Goal: Task Accomplishment & Management: Use online tool/utility

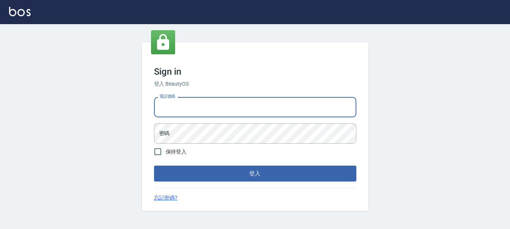
click at [214, 112] on input "電話號碼" at bounding box center [255, 107] width 202 height 20
type input "0989239739"
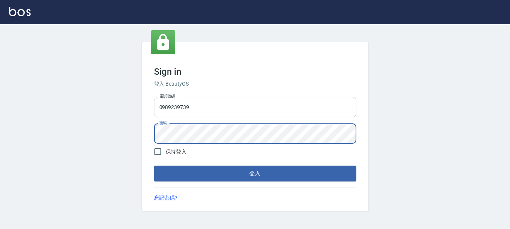
click at [154, 166] on button "登入" at bounding box center [255, 174] width 202 height 16
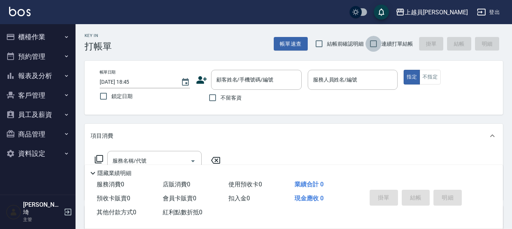
click at [374, 44] on input "連續打單結帳" at bounding box center [373, 44] width 16 height 16
checkbox input "true"
click at [352, 85] on input "服務人員姓名/編號" at bounding box center [352, 79] width 83 height 13
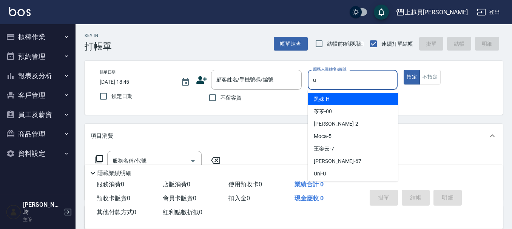
type input "Uni-U"
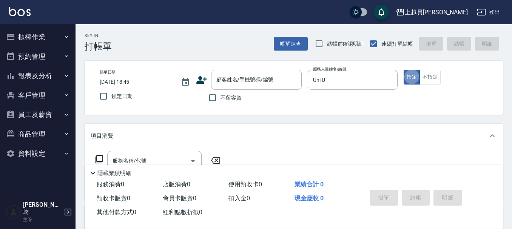
type button "true"
click at [431, 75] on button "不指定" at bounding box center [429, 77] width 21 height 15
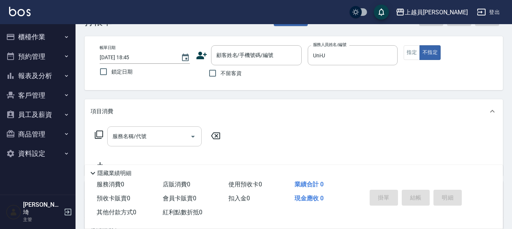
scroll to position [38, 0]
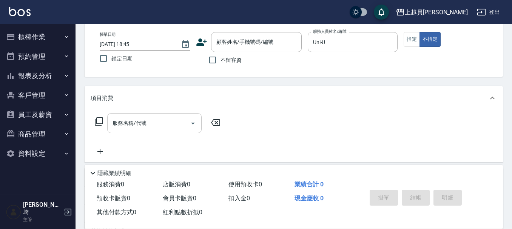
click at [130, 118] on input "服務名稱/代號" at bounding box center [149, 123] width 76 height 13
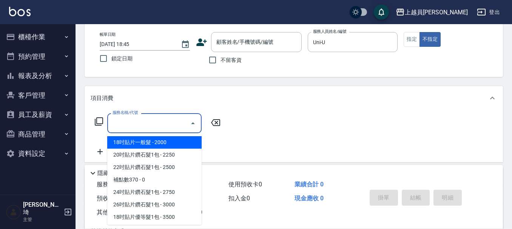
click at [223, 61] on span "不留客資" at bounding box center [230, 60] width 21 height 8
click at [220, 61] on input "不留客資" at bounding box center [213, 60] width 16 height 16
checkbox input "true"
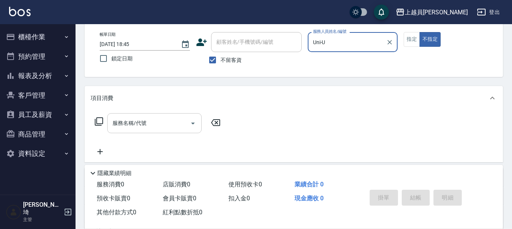
click at [150, 117] on input "服務名稱/代號" at bounding box center [149, 123] width 76 height 13
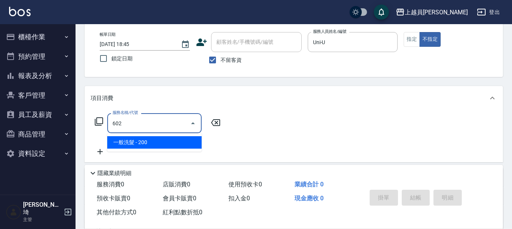
type input "一般洗髮(602)"
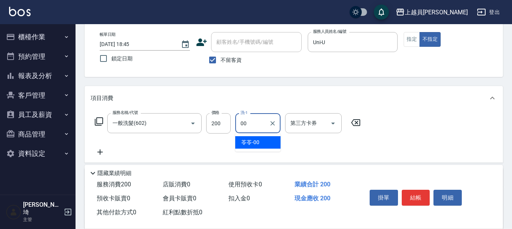
type input "苓苓-00"
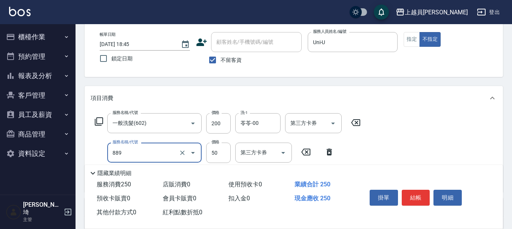
type input "精油(889)"
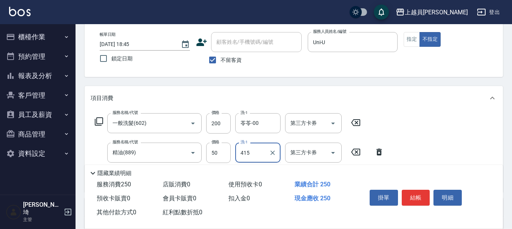
type input "415"
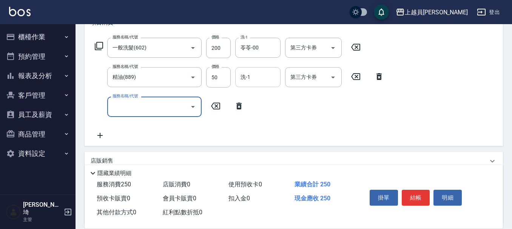
click at [267, 83] on input "洗-1" at bounding box center [258, 77] width 38 height 13
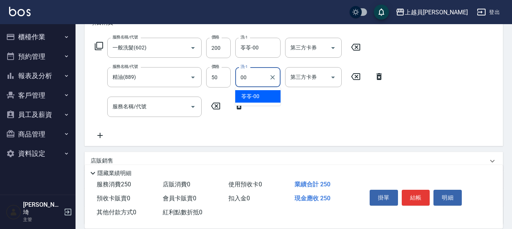
type input "苓苓-00"
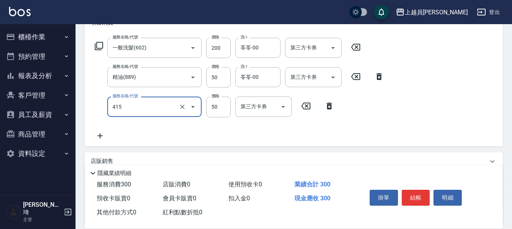
type input "瞬間保養(415)"
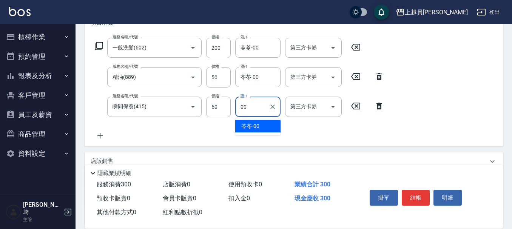
type input "苓苓-00"
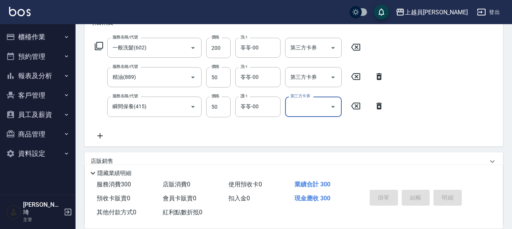
type input "[DATE] 18:47"
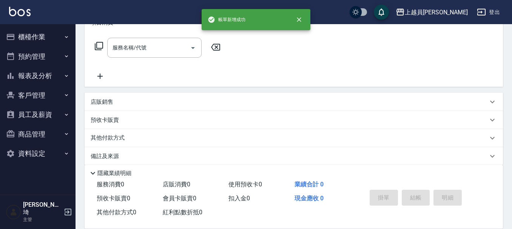
scroll to position [0, 0]
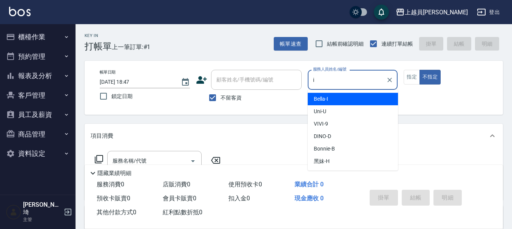
type input "Bella-I"
type button "false"
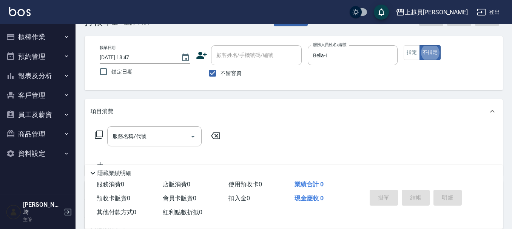
scroll to position [38, 0]
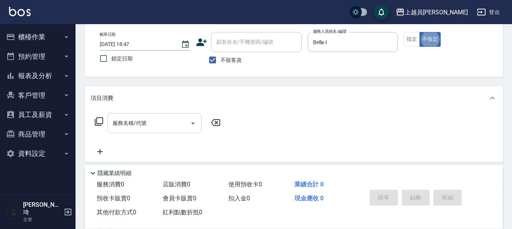
click at [174, 115] on div "服務名稱/代號" at bounding box center [154, 123] width 94 height 20
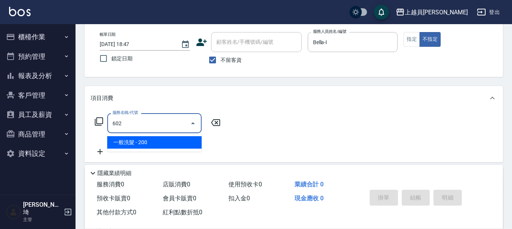
type input "一般洗髮(602)"
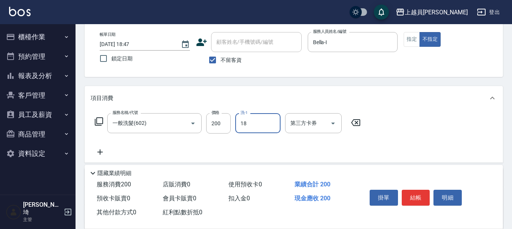
type input "[PERSON_NAME]-18"
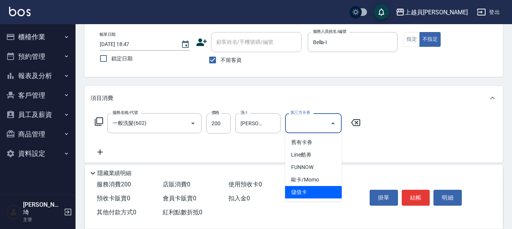
type input "儲值卡"
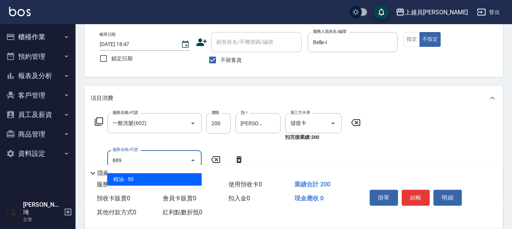
type input "精油(889)"
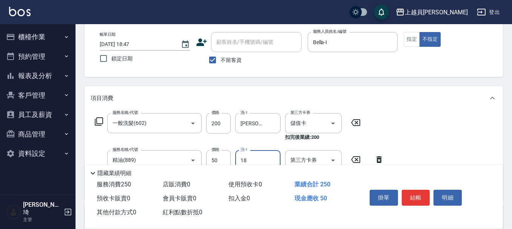
type input "[PERSON_NAME]-18"
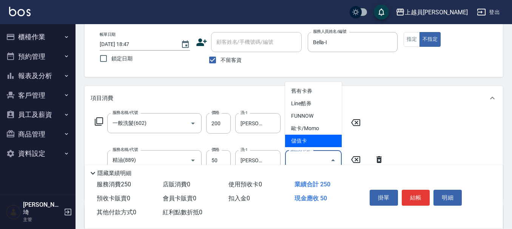
type input "儲值卡"
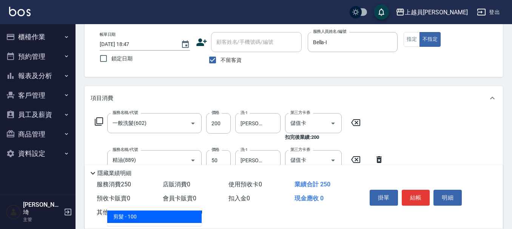
type input "剪髮(302)"
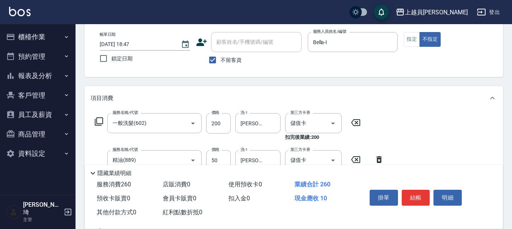
type input "100"
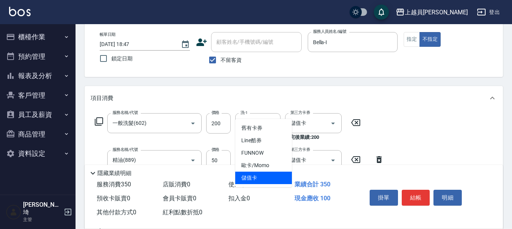
type input "儲值卡"
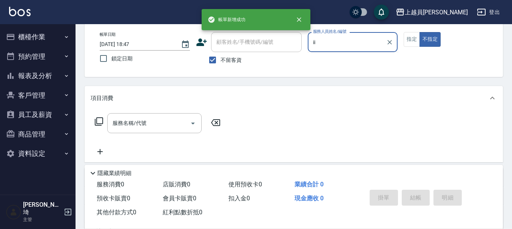
type input "ii"
click at [419, 32] on button "不指定" at bounding box center [429, 39] width 21 height 15
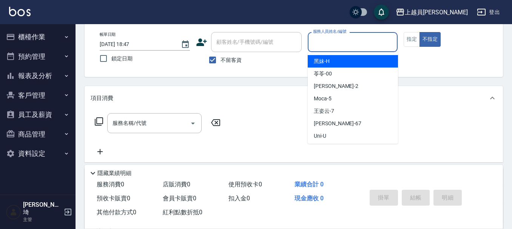
click at [328, 42] on input "服務人員姓名/編號" at bounding box center [352, 41] width 83 height 13
type input "Bella-I"
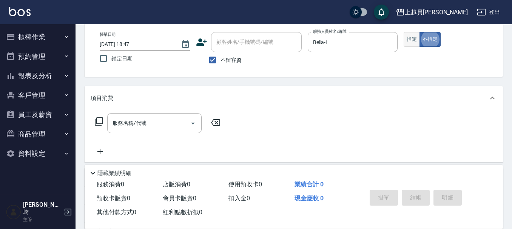
click at [408, 42] on button "指定" at bounding box center [411, 39] width 16 height 15
click at [125, 134] on div "服務名稱/代號 服務名稱/代號" at bounding box center [158, 134] width 134 height 43
click at [136, 124] on div "服務名稱/代號 服務名稱/代號" at bounding box center [154, 123] width 94 height 20
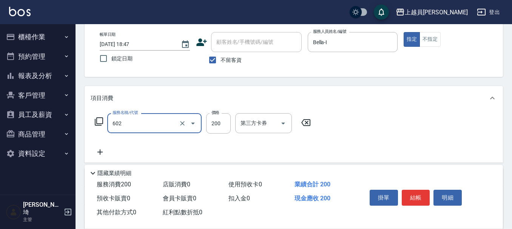
type input "一般洗髮(602)"
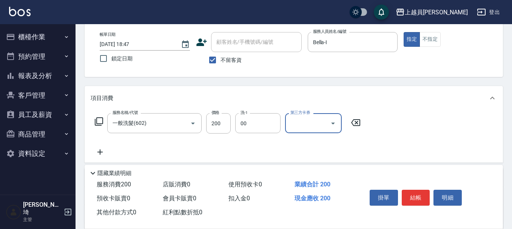
type input "苓苓-00"
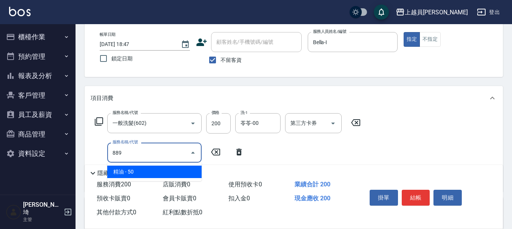
type input "精油(889)"
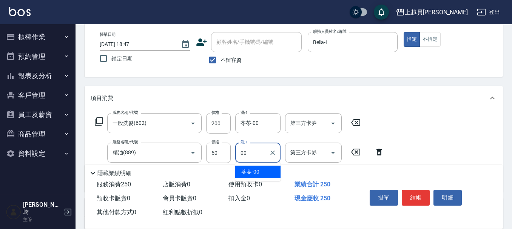
type input "苓苓-00"
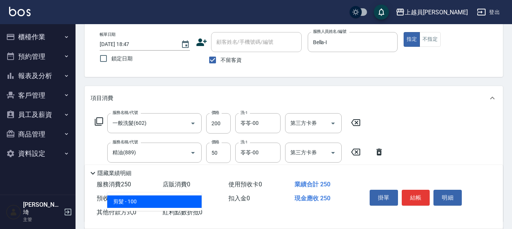
type input "剪髮(302)"
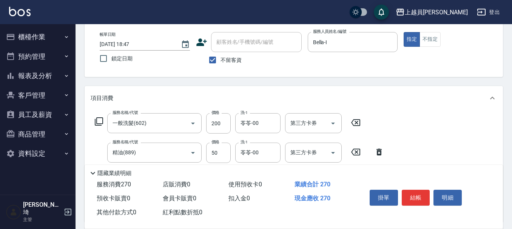
type input "200"
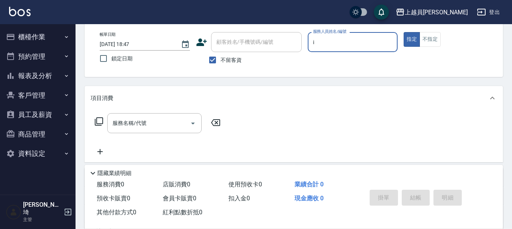
type input "Bella-I"
drag, startPoint x: 180, startPoint y: 115, endPoint x: 185, endPoint y: 107, distance: 10.2
click at [180, 115] on div "服務名稱/代號" at bounding box center [154, 123] width 94 height 20
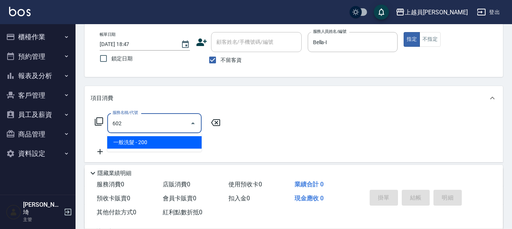
type input "一般洗髮(602)"
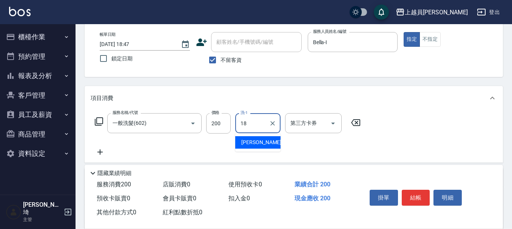
type input "[PERSON_NAME]-18"
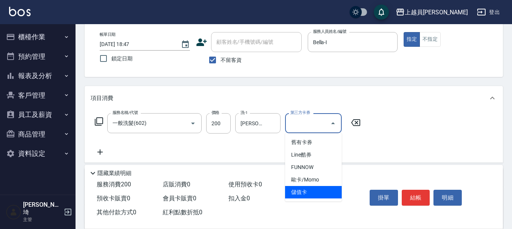
type input "儲值卡"
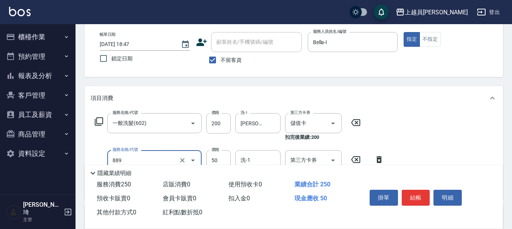
type input "精油(889)"
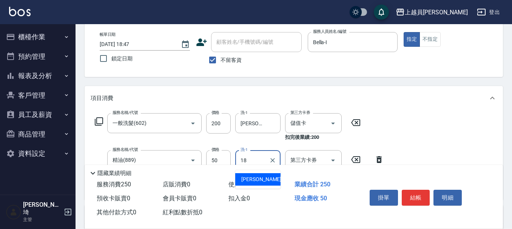
type input "[PERSON_NAME]-18"
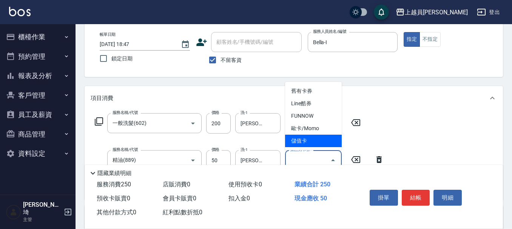
type input "儲值卡"
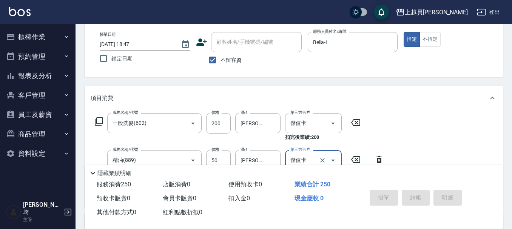
type input "[DATE] 18:48"
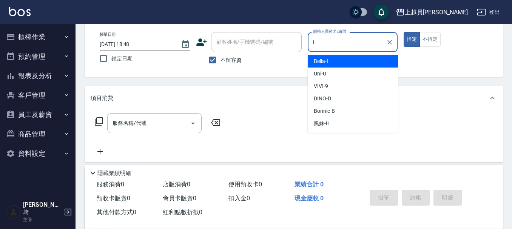
type input "Bella-I"
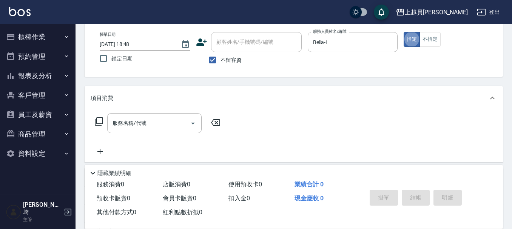
drag, startPoint x: 145, startPoint y: 122, endPoint x: 148, endPoint y: 111, distance: 10.6
click at [145, 122] on input "服務名稱/代號" at bounding box center [149, 123] width 76 height 13
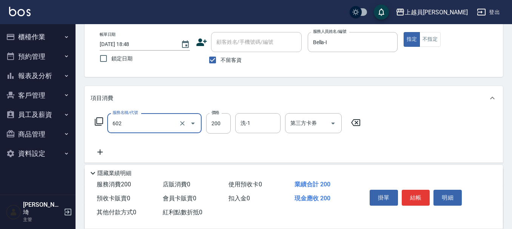
type input "一般洗髮(602)"
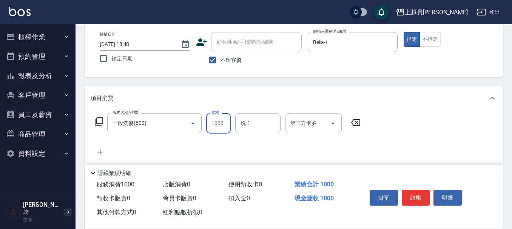
type input "1000"
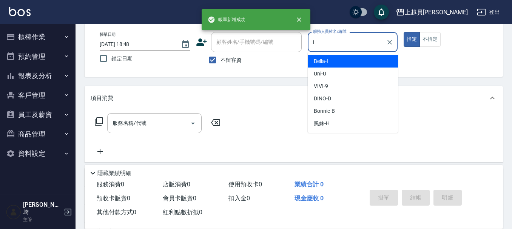
type input "Bella-I"
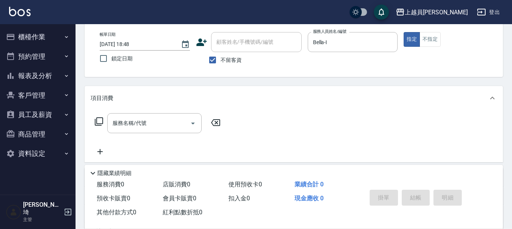
click at [444, 38] on div "指定 不指定" at bounding box center [448, 39] width 90 height 15
click at [438, 42] on button "不指定" at bounding box center [429, 39] width 21 height 15
click at [151, 117] on input "服務名稱/代號" at bounding box center [149, 123] width 76 height 13
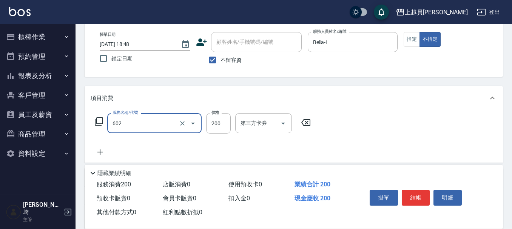
type input "一般洗髮(602)"
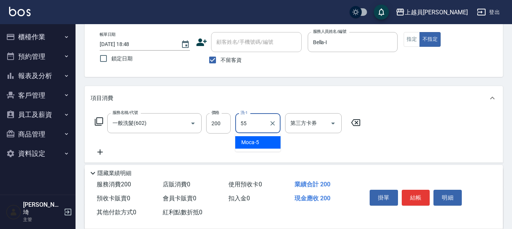
type input "妞妞-55"
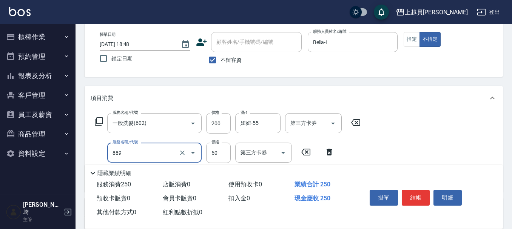
type input "精油(889)"
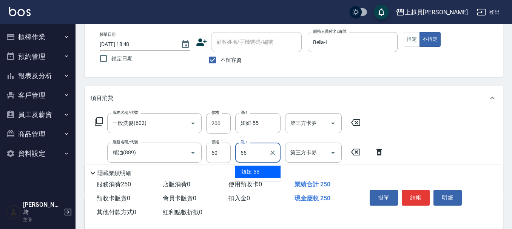
type input "妞妞-55"
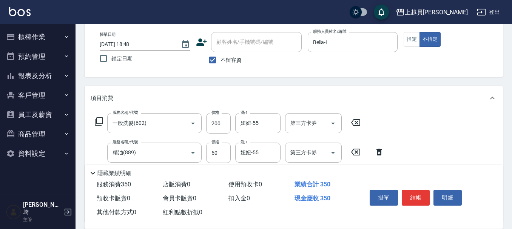
type input "剪髮(302)"
type input "130"
type input "瞬間保養(415)"
type input "妞妞-55"
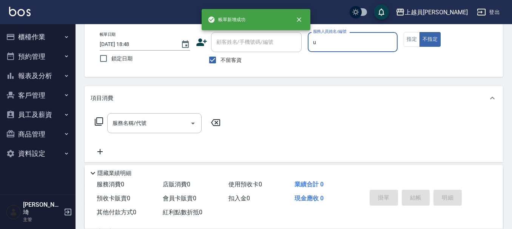
type input "Uni-U"
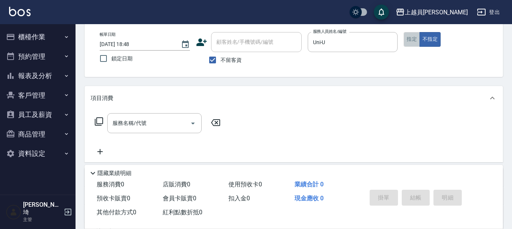
click at [405, 43] on button "指定" at bounding box center [411, 39] width 16 height 15
click at [177, 120] on input "服務名稱/代號" at bounding box center [149, 123] width 76 height 13
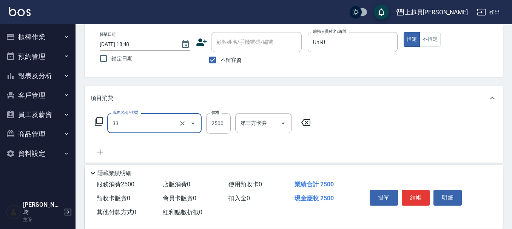
type input "染髮B餐(33)"
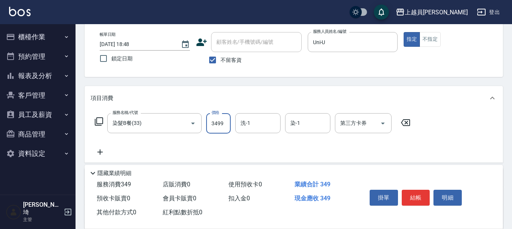
type input "3499"
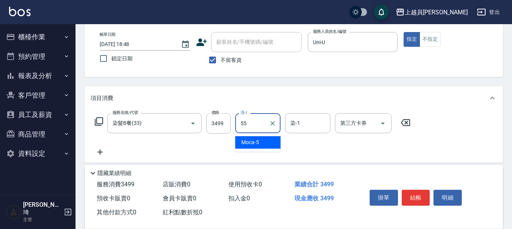
type input "妞妞-55"
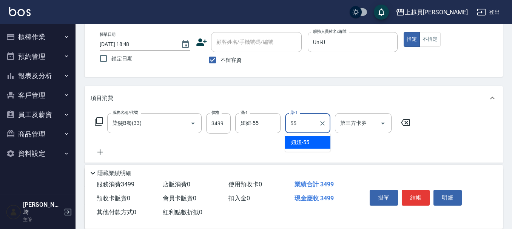
type input "妞妞-55"
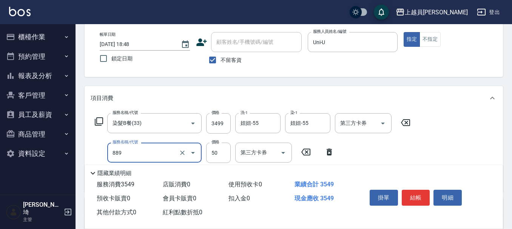
type input "精油(889)"
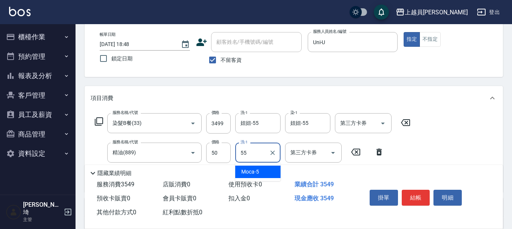
type input "妞妞-55"
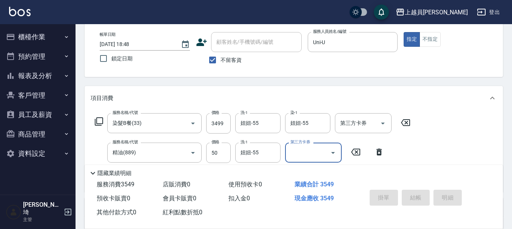
type input "[DATE] 18:49"
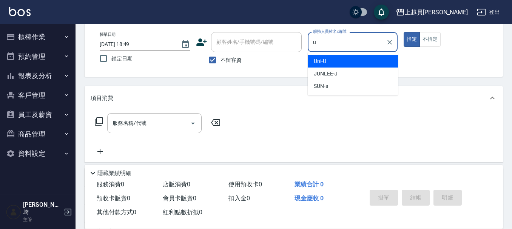
type input "Uni-U"
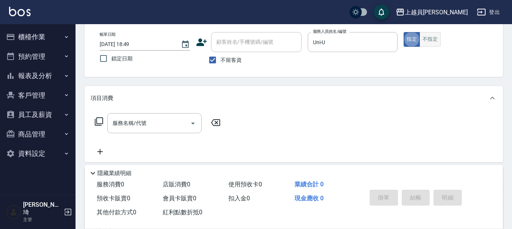
click at [431, 36] on button "不指定" at bounding box center [429, 39] width 21 height 15
click at [152, 116] on div "服務名稱/代號" at bounding box center [154, 123] width 94 height 20
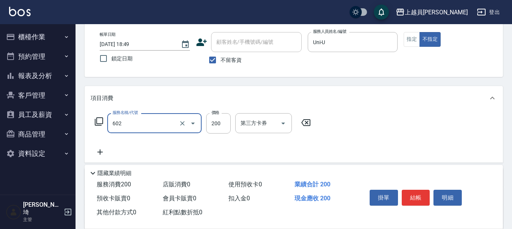
type input "一般洗髮(602)"
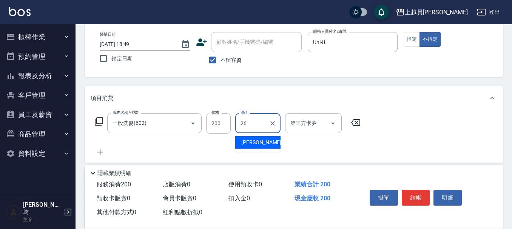
type input "[PERSON_NAME]-26"
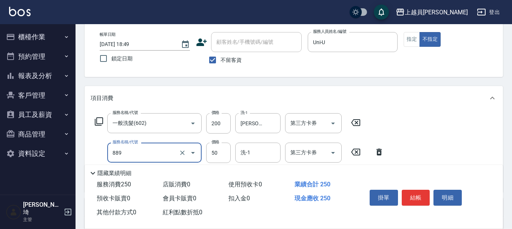
type input "精油(889)"
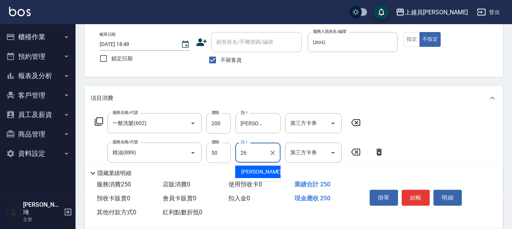
type input "[PERSON_NAME]-26"
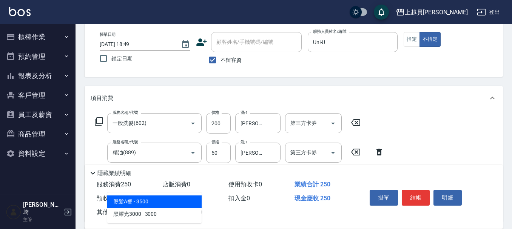
type input "3"
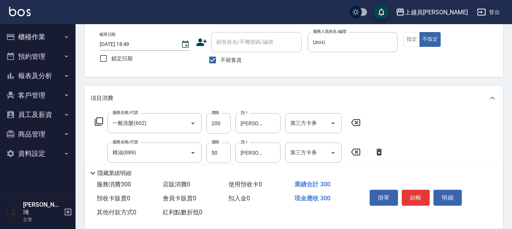
type input "瞬間保養(415)"
type input "[PERSON_NAME]-26"
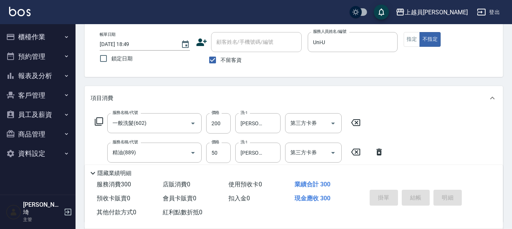
type input "[DATE] 18:50"
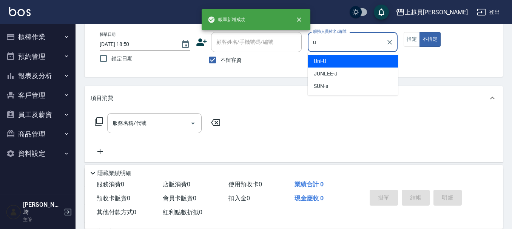
type input "Uni-U"
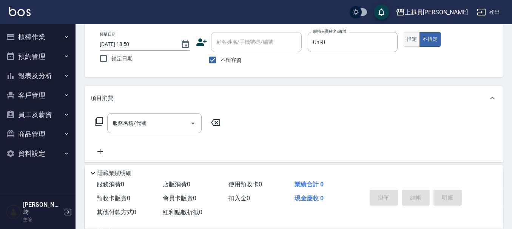
click at [411, 42] on button "指定" at bounding box center [411, 39] width 16 height 15
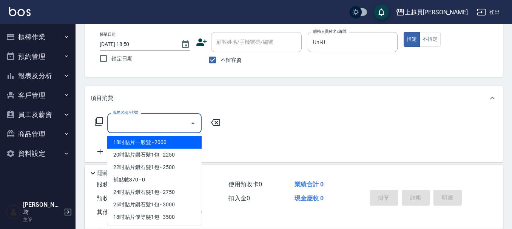
click at [136, 126] on input "服務名稱/代號" at bounding box center [149, 123] width 76 height 13
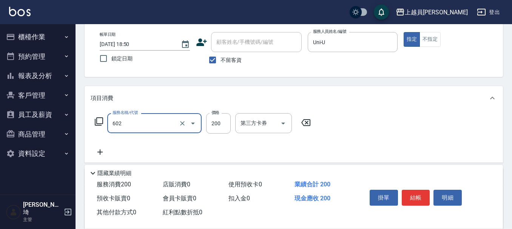
type input "一般洗髮(602)"
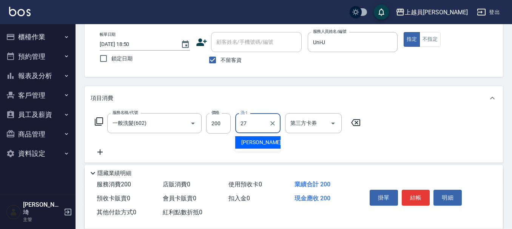
type input "[PERSON_NAME]-27"
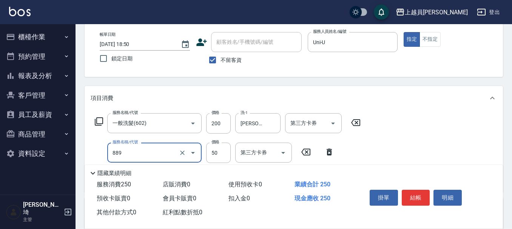
type input "精油(889)"
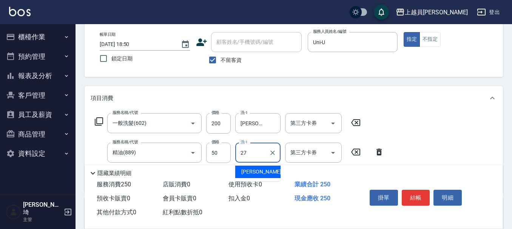
type input "[PERSON_NAME]-27"
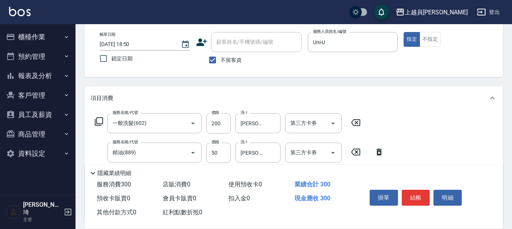
type input "瞬間保養(415)"
type input "[PERSON_NAME]-27"
type input "剪髮(302)"
type input "200"
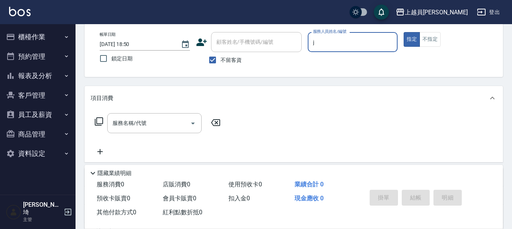
type input "[PERSON_NAME]"
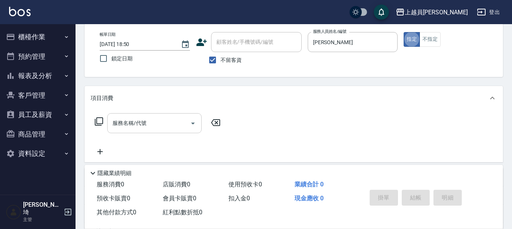
drag, startPoint x: 176, startPoint y: 123, endPoint x: 196, endPoint y: 117, distance: 21.4
click at [176, 123] on input "服務名稱/代號" at bounding box center [149, 123] width 76 height 13
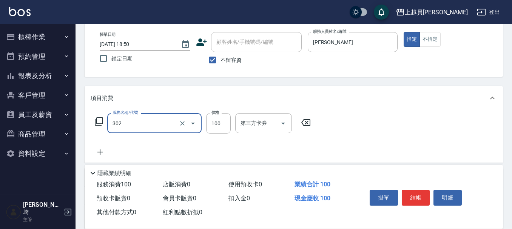
type input "剪髮(302)"
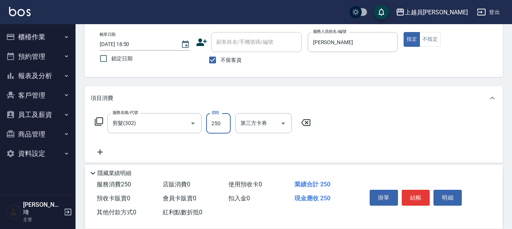
type input "250"
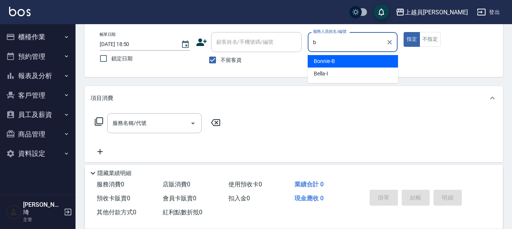
type input "Bonnie-B"
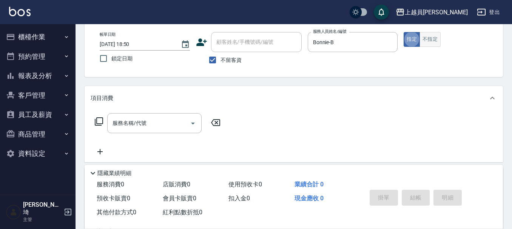
click at [435, 35] on button "不指定" at bounding box center [429, 39] width 21 height 15
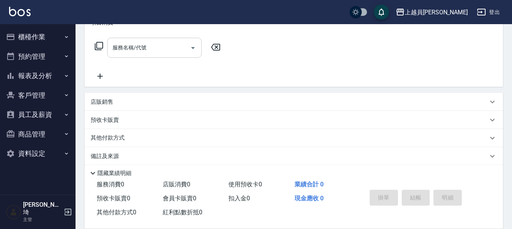
click at [163, 40] on div "服務名稱/代號" at bounding box center [154, 48] width 94 height 20
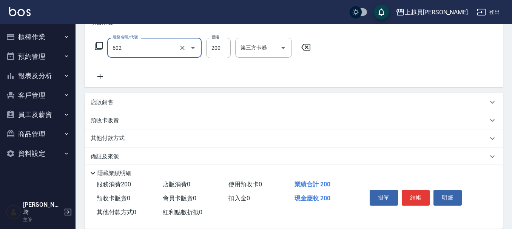
type input "一般洗髮(602)"
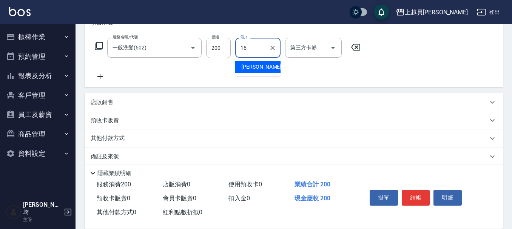
type input "[PERSON_NAME]-16"
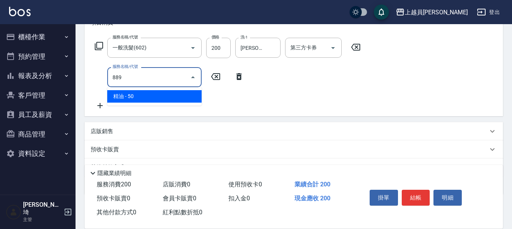
type input "精油(889)"
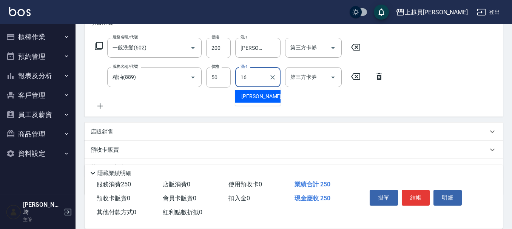
type input "[PERSON_NAME]-16"
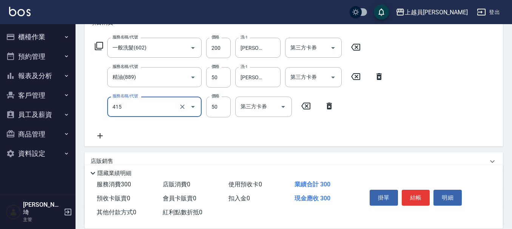
type input "瞬間保養(415)"
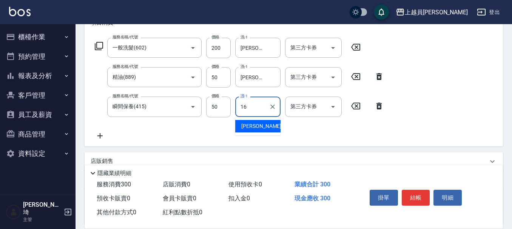
type input "[PERSON_NAME]-16"
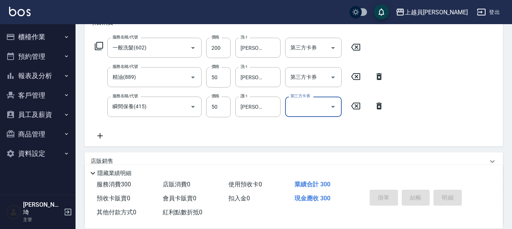
type input "[DATE] 18:52"
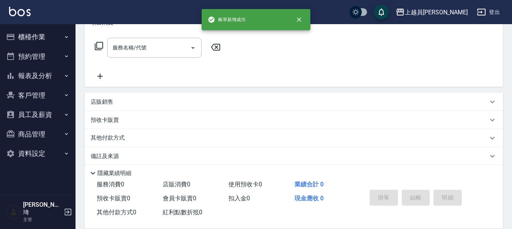
scroll to position [0, 0]
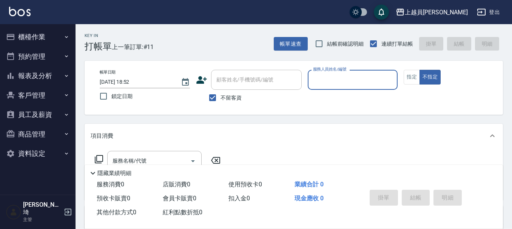
click at [67, 77] on icon "button" at bounding box center [66, 76] width 6 height 6
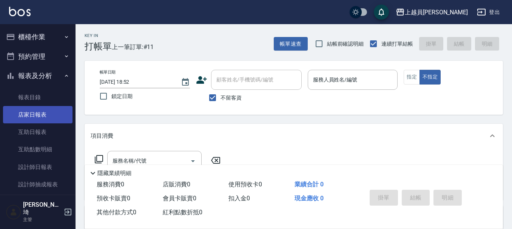
click at [59, 106] on link "店家日報表" at bounding box center [37, 114] width 69 height 17
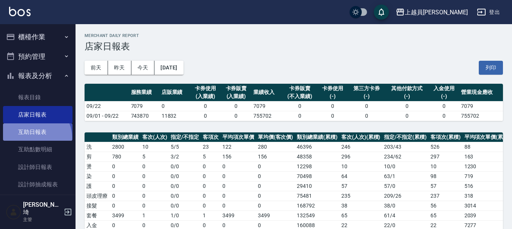
click at [35, 137] on link "互助日報表" at bounding box center [37, 131] width 69 height 17
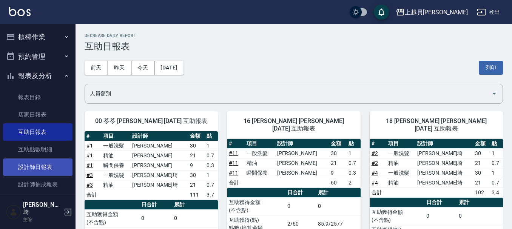
click at [41, 166] on link "設計師日報表" at bounding box center [37, 167] width 69 height 17
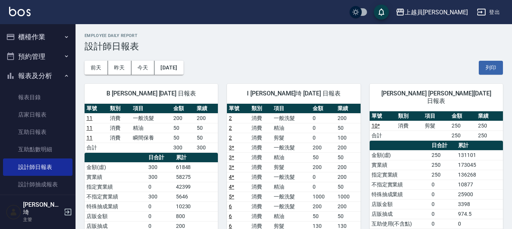
click at [42, 32] on button "櫃檯作業" at bounding box center [37, 37] width 69 height 20
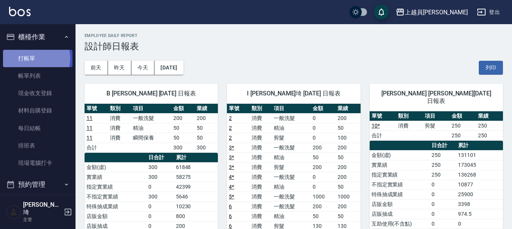
click at [35, 59] on link "打帳單" at bounding box center [37, 58] width 69 height 17
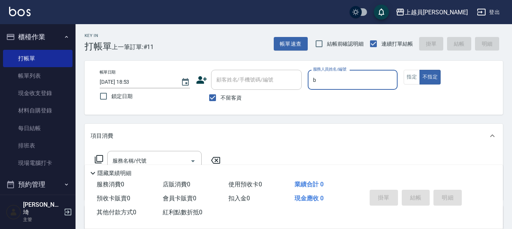
type input "Bonnie-B"
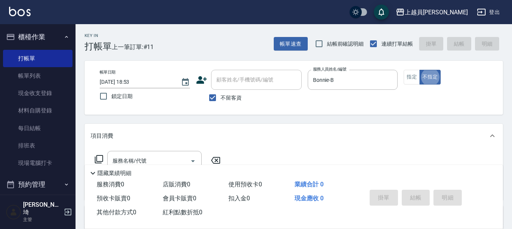
type button "false"
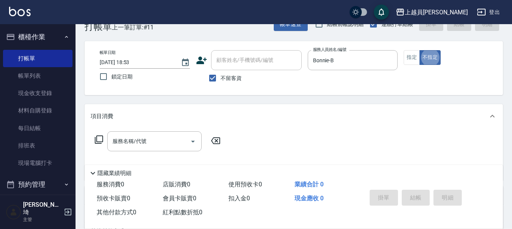
scroll to position [38, 0]
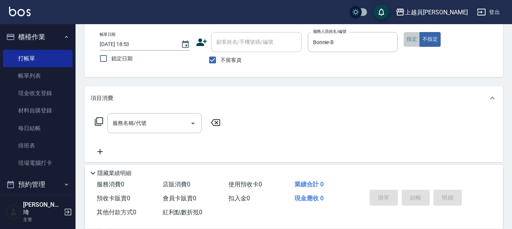
click at [416, 39] on button "指定" at bounding box center [411, 39] width 16 height 15
click at [132, 128] on input "服務名稱/代號" at bounding box center [149, 123] width 76 height 13
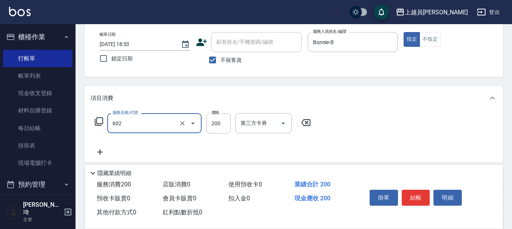
type input "一般洗髮(602)"
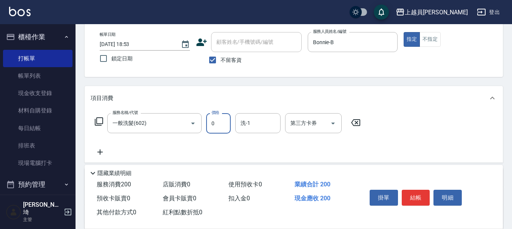
type input "0"
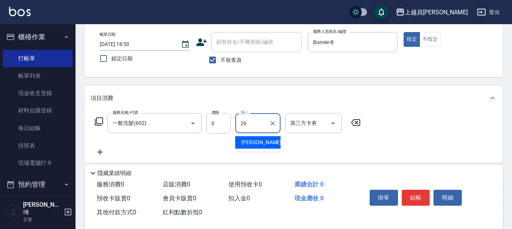
type input "[PERSON_NAME]-26"
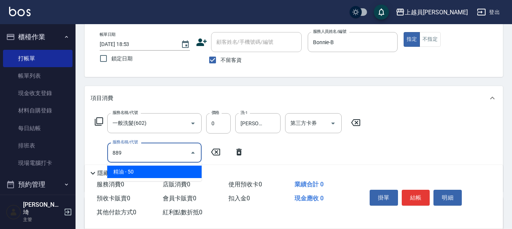
type input "精油(889)"
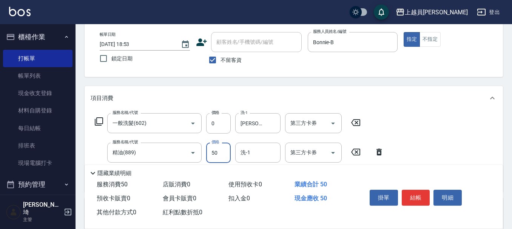
type input "0"
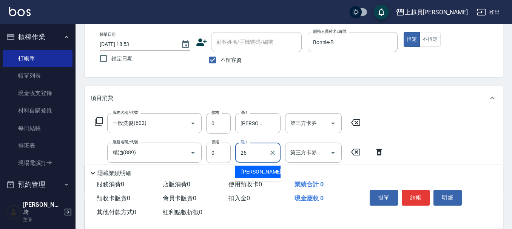
type input "[PERSON_NAME]-26"
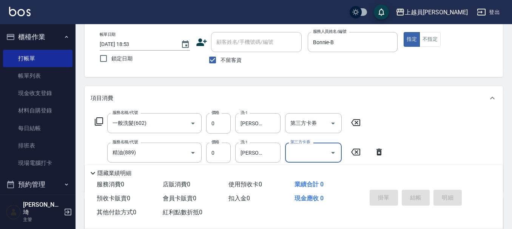
type input "[DATE] 19:48"
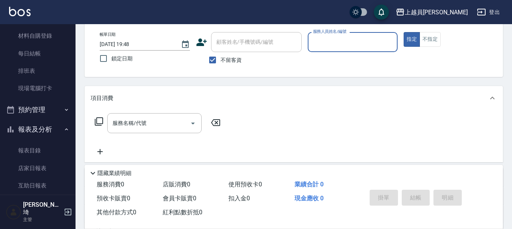
scroll to position [75, 0]
click at [37, 146] on link "報表目錄" at bounding box center [37, 149] width 69 height 17
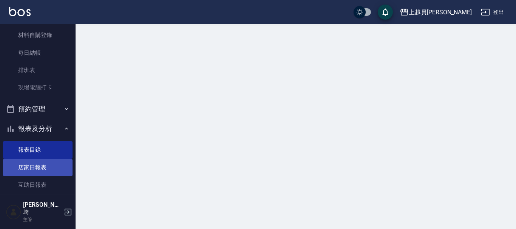
click at [32, 173] on link "店家日報表" at bounding box center [37, 167] width 69 height 17
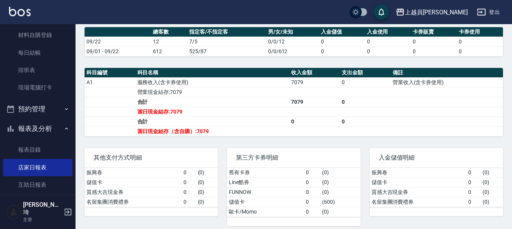
scroll to position [226, 0]
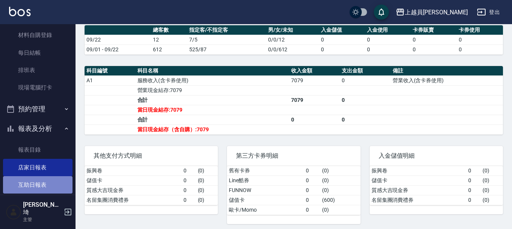
drag, startPoint x: 39, startPoint y: 185, endPoint x: 29, endPoint y: 181, distance: 10.7
click at [39, 185] on link "互助日報表" at bounding box center [37, 184] width 69 height 17
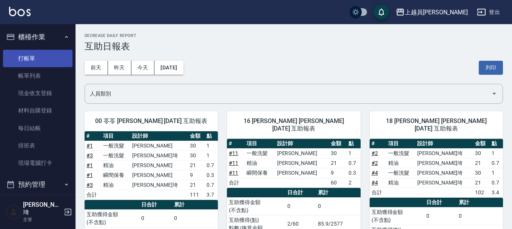
click at [34, 58] on link "打帳單" at bounding box center [37, 58] width 69 height 17
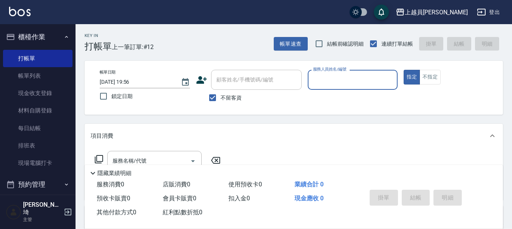
click at [489, 225] on div "服務消費 0 店販消費 0 使用預收卡 0 業績合計 0 預收卡販賣 0 會員卡販賣 0 扣入金 0 現金應收 0 其他付款方式 0 紅利點數折抵 0 掛單 …" at bounding box center [294, 203] width 418 height 51
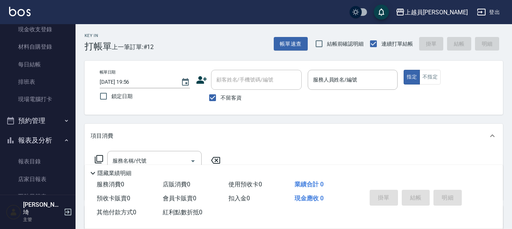
scroll to position [151, 0]
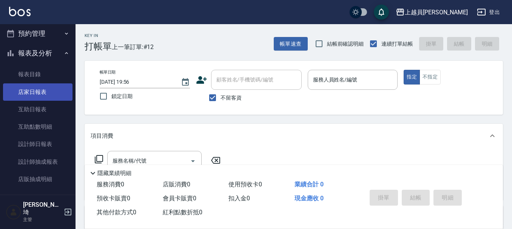
click at [48, 98] on link "店家日報表" at bounding box center [37, 91] width 69 height 17
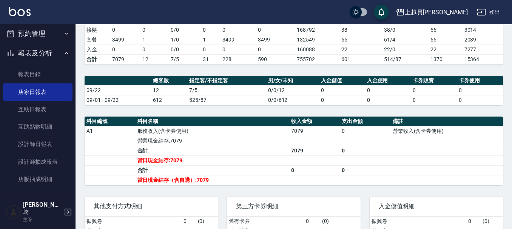
scroll to position [189, 0]
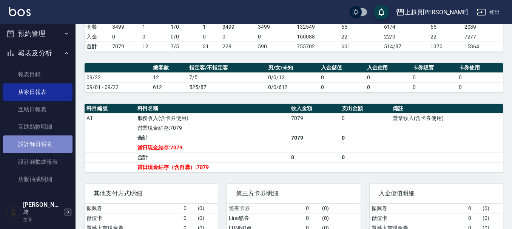
click at [61, 151] on link "設計師日報表" at bounding box center [37, 144] width 69 height 17
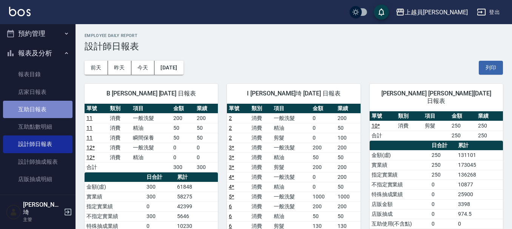
click at [46, 108] on link "互助日報表" at bounding box center [37, 109] width 69 height 17
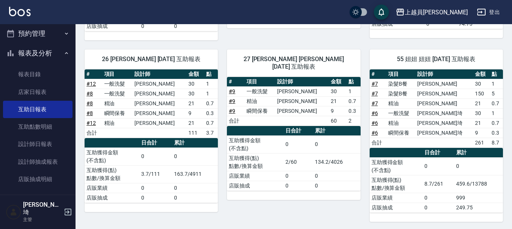
scroll to position [236, 0]
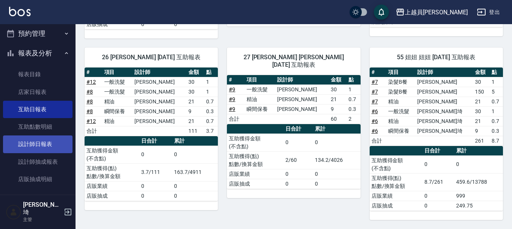
click at [49, 147] on link "設計師日報表" at bounding box center [37, 144] width 69 height 17
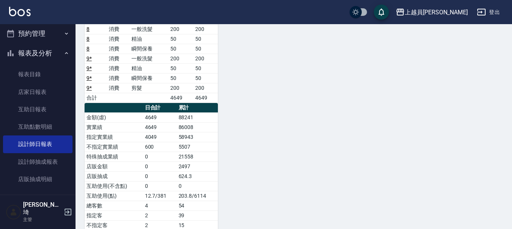
scroll to position [491, 0]
